Goal: Check status: Check status

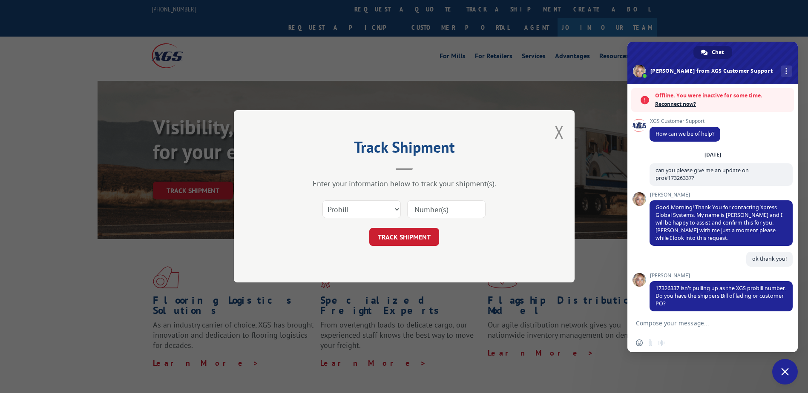
scroll to position [227, 0]
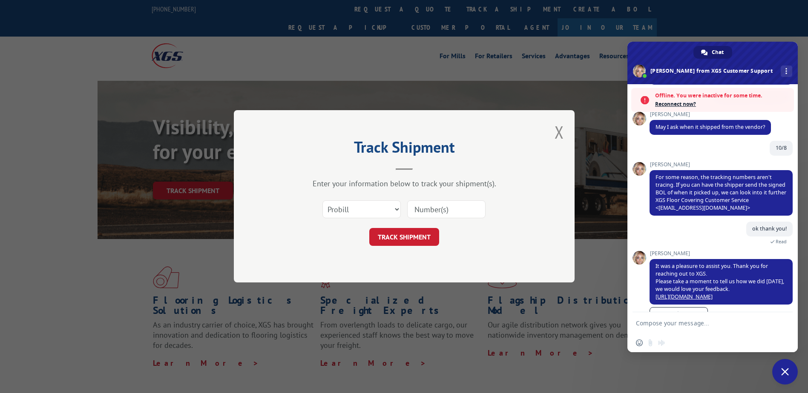
click at [440, 212] on input at bounding box center [446, 210] width 78 height 18
paste input "17326336"
type input "17326336"
click at [407, 233] on button "TRACK SHIPMENT" at bounding box center [404, 238] width 70 height 18
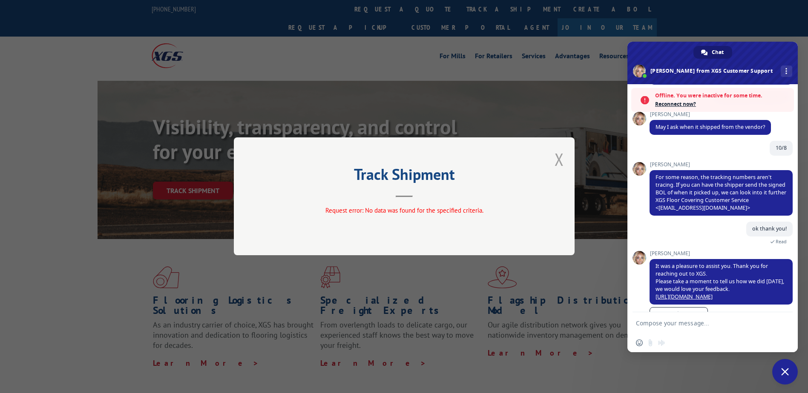
click at [560, 158] on button "Close modal" at bounding box center [558, 159] width 9 height 23
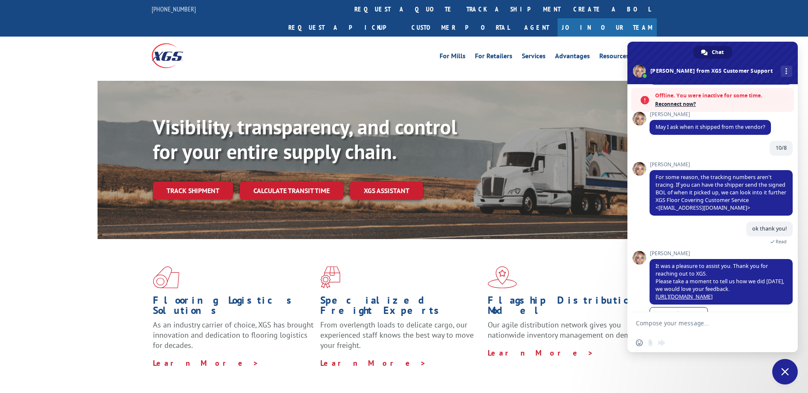
click at [199, 182] on link "Track shipment" at bounding box center [193, 191] width 80 height 18
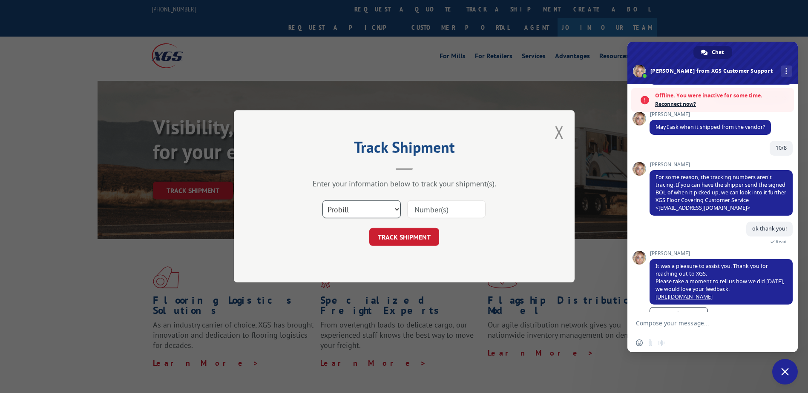
click at [362, 212] on select "Select category... Probill BOL PO" at bounding box center [361, 210] width 78 height 18
select select "bol"
click at [322, 201] on select "Select category... Probill BOL PO" at bounding box center [361, 210] width 78 height 18
click at [426, 214] on input at bounding box center [446, 210] width 78 height 18
paste input "64516077"
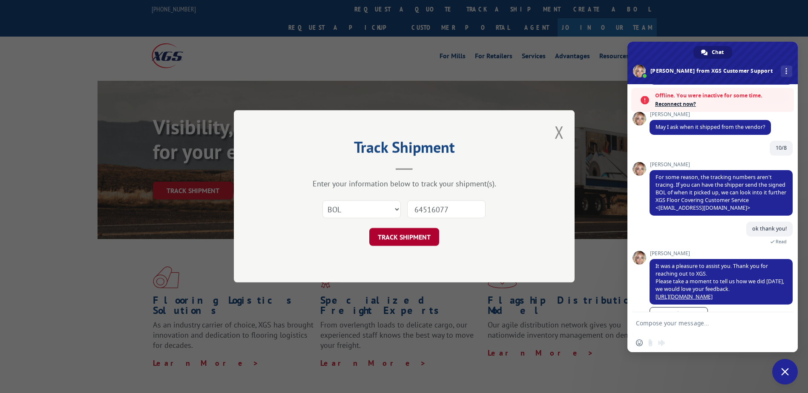
type input "64516077"
click at [410, 235] on button "TRACK SHIPMENT" at bounding box center [404, 238] width 70 height 18
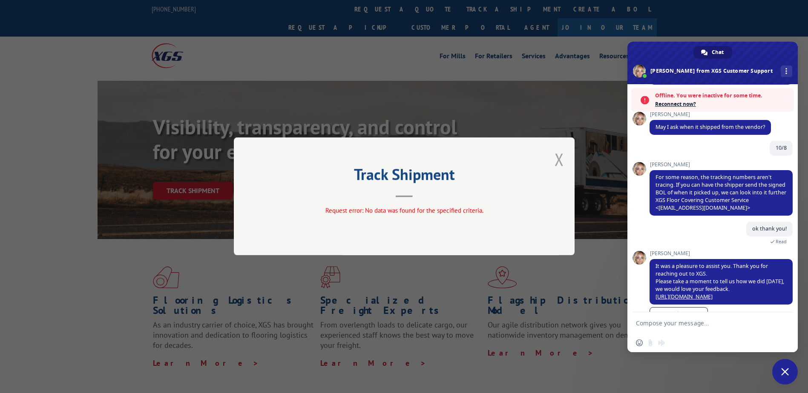
click at [557, 158] on button "Close modal" at bounding box center [558, 159] width 9 height 23
